Goal: Transaction & Acquisition: Purchase product/service

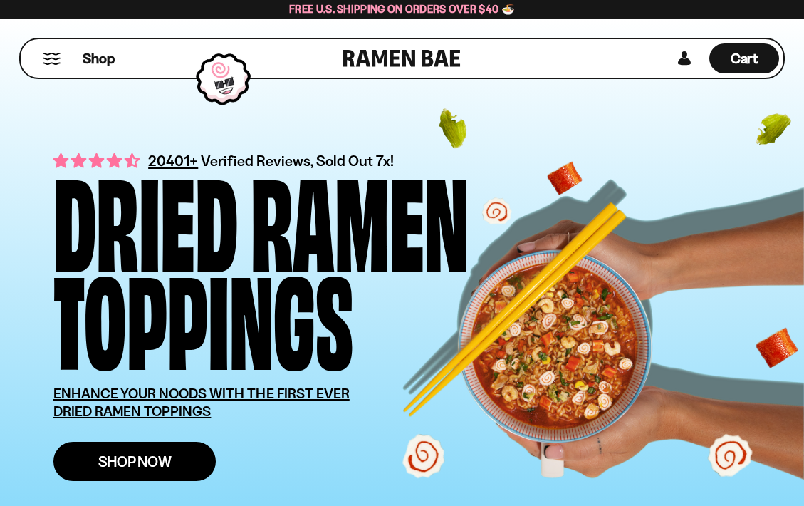
click at [158, 465] on span "Shop Now" at bounding box center [134, 461] width 73 height 15
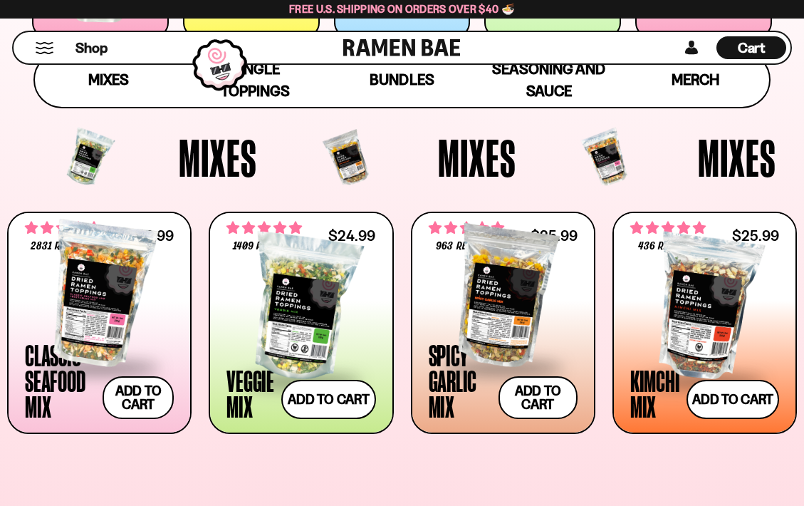
scroll to position [423, 0]
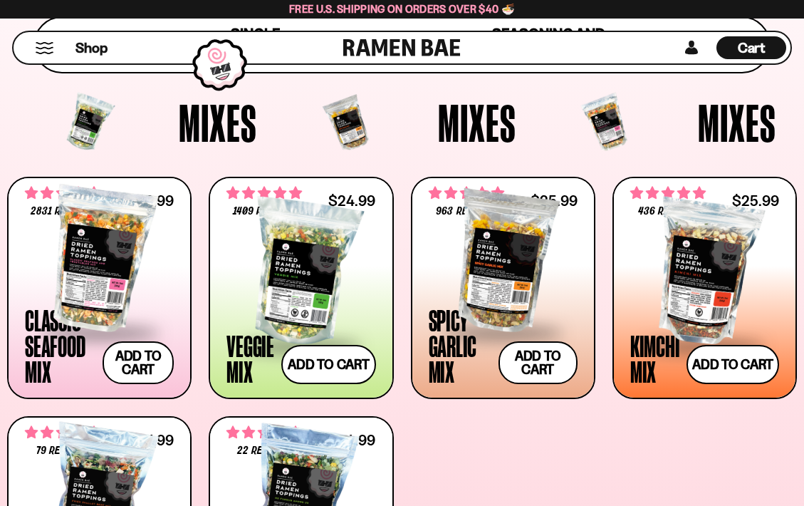
click at [102, 266] on div at bounding box center [99, 259] width 149 height 142
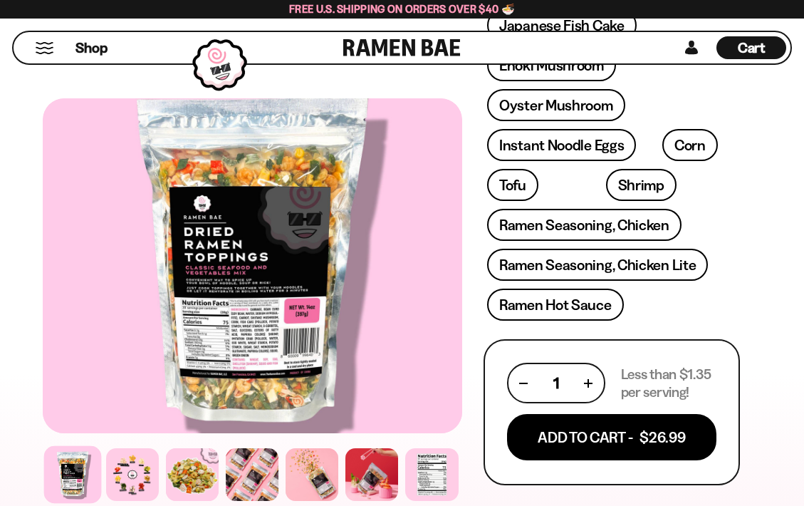
scroll to position [625, 0]
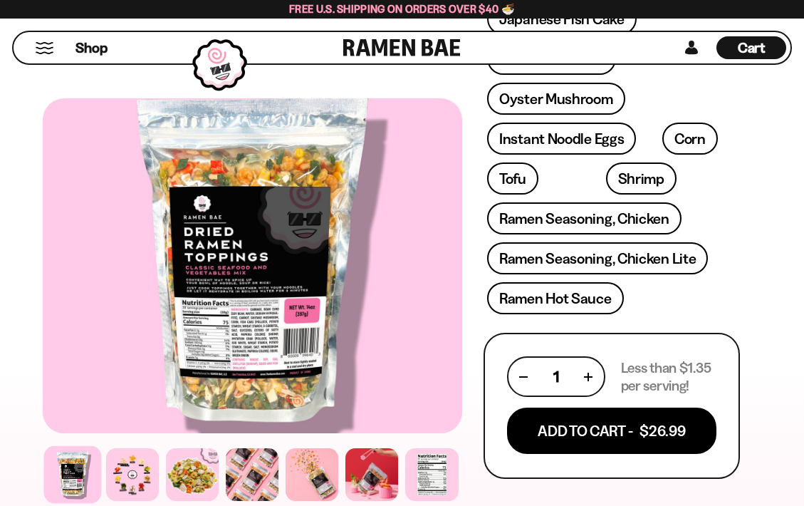
click at [312, 442] on div "FADCB6FD-DFAB-4417-9F21-029242090B77" at bounding box center [253, 304] width 420 height 413
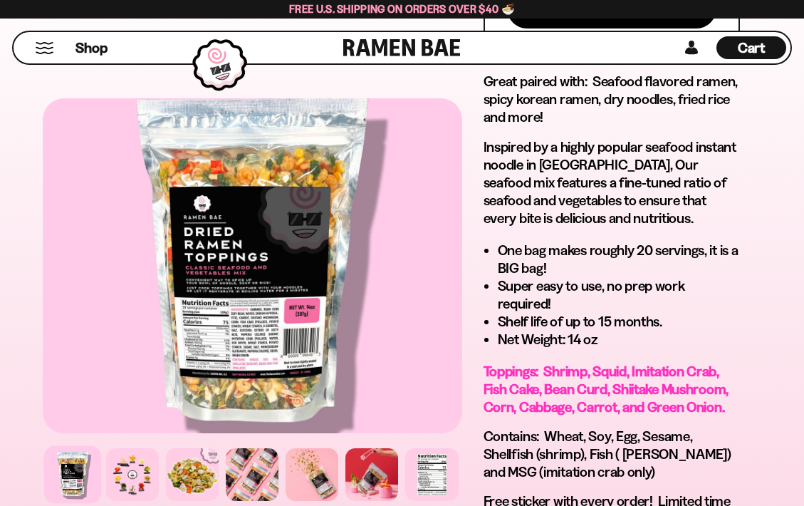
scroll to position [1045, 0]
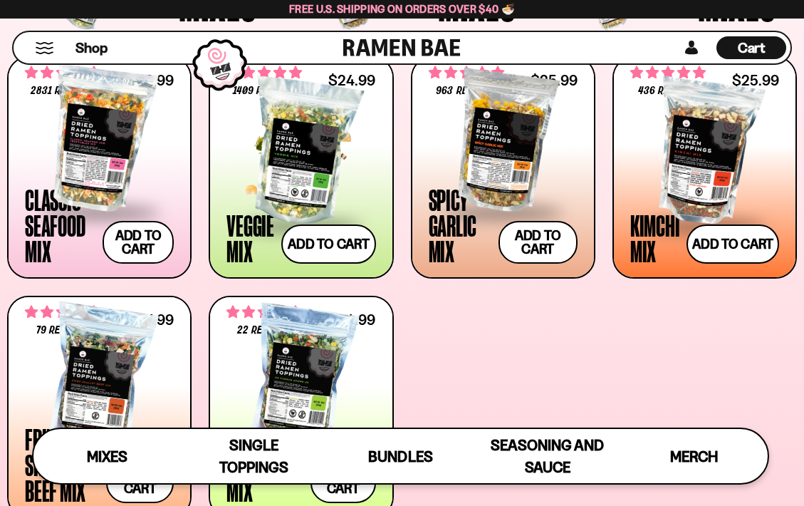
scroll to position [524, 0]
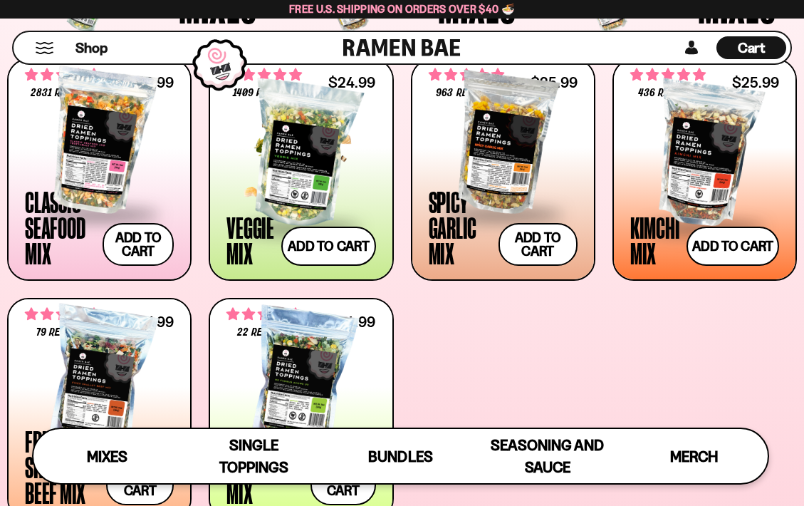
click at [302, 140] on div at bounding box center [301, 154] width 149 height 142
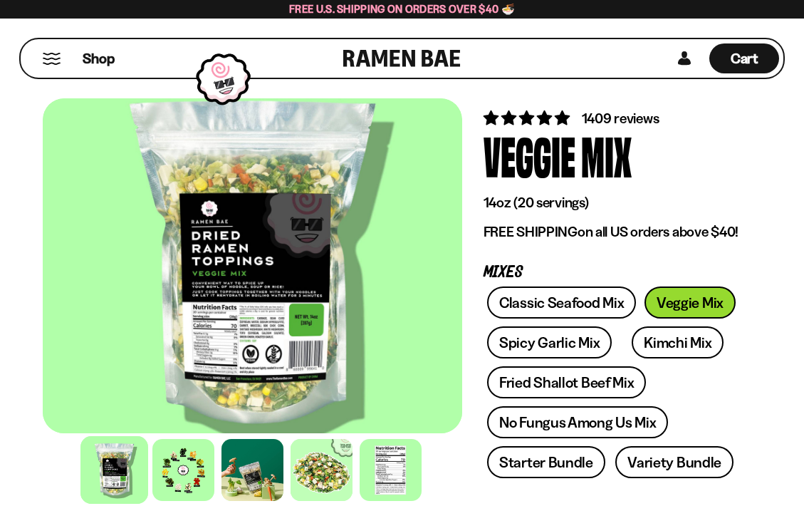
scroll to position [48, 0]
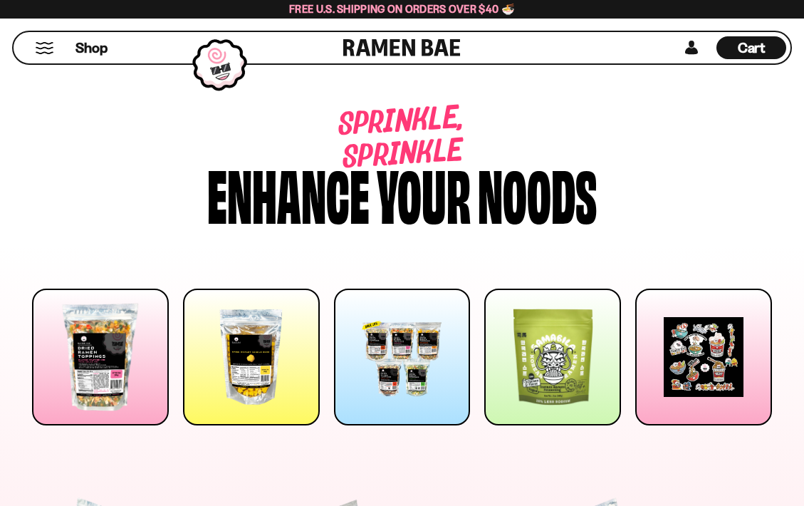
scroll to position [541, 0]
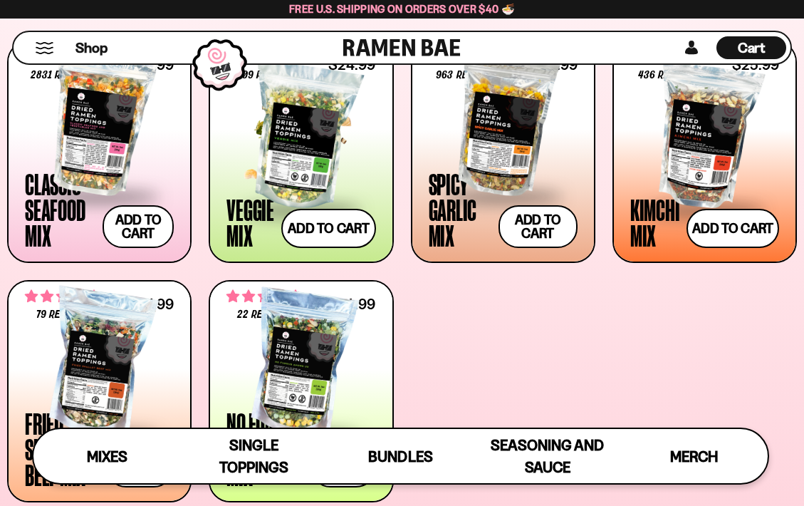
click at [291, 156] on div at bounding box center [301, 137] width 149 height 142
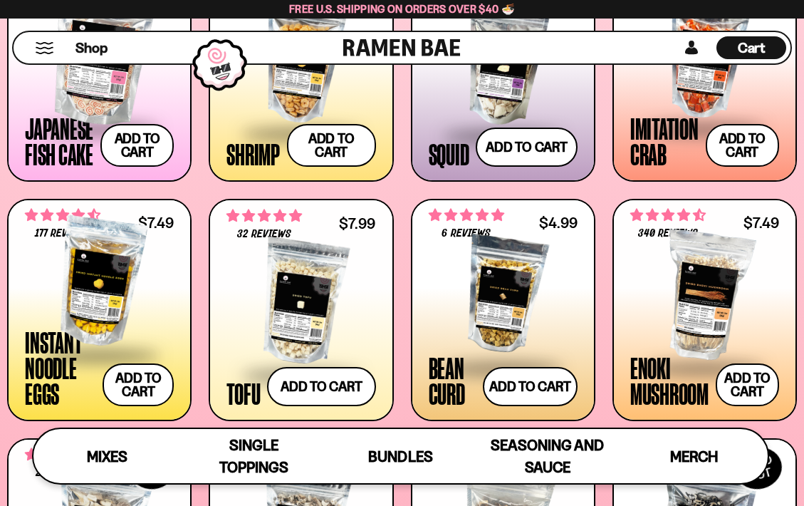
scroll to position [1291, 0]
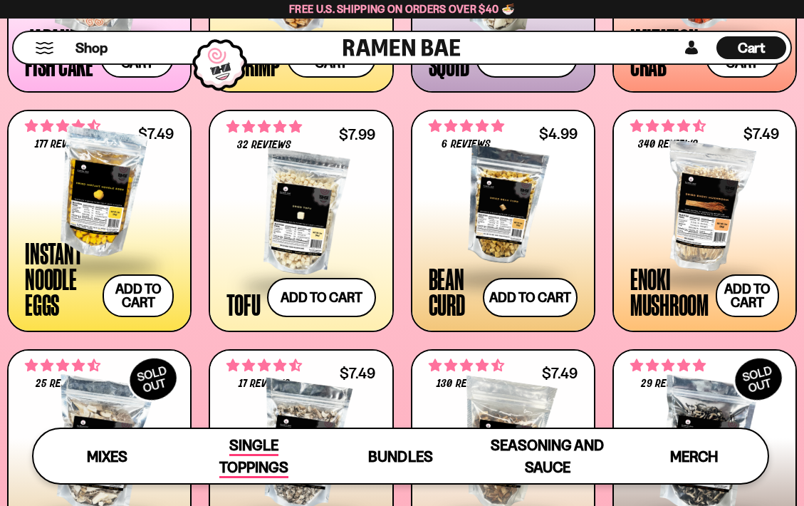
click at [267, 460] on span "Single Toppings" at bounding box center [253, 457] width 69 height 42
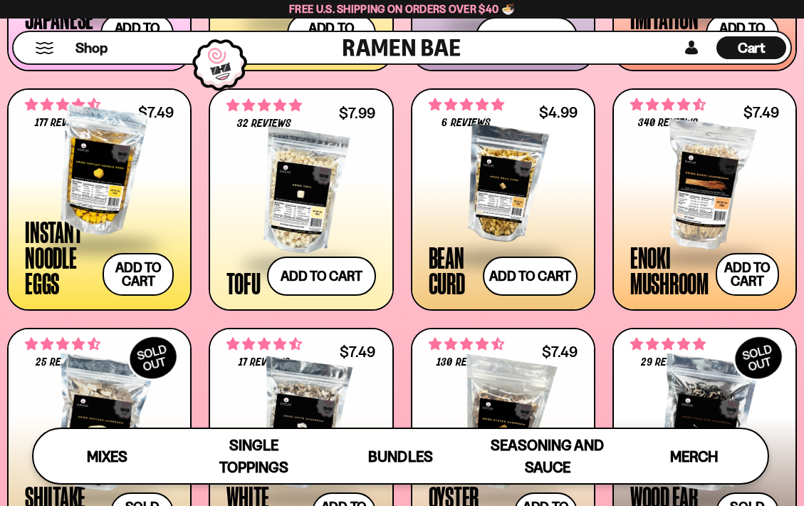
scroll to position [1313, 0]
